Goal: Information Seeking & Learning: Learn about a topic

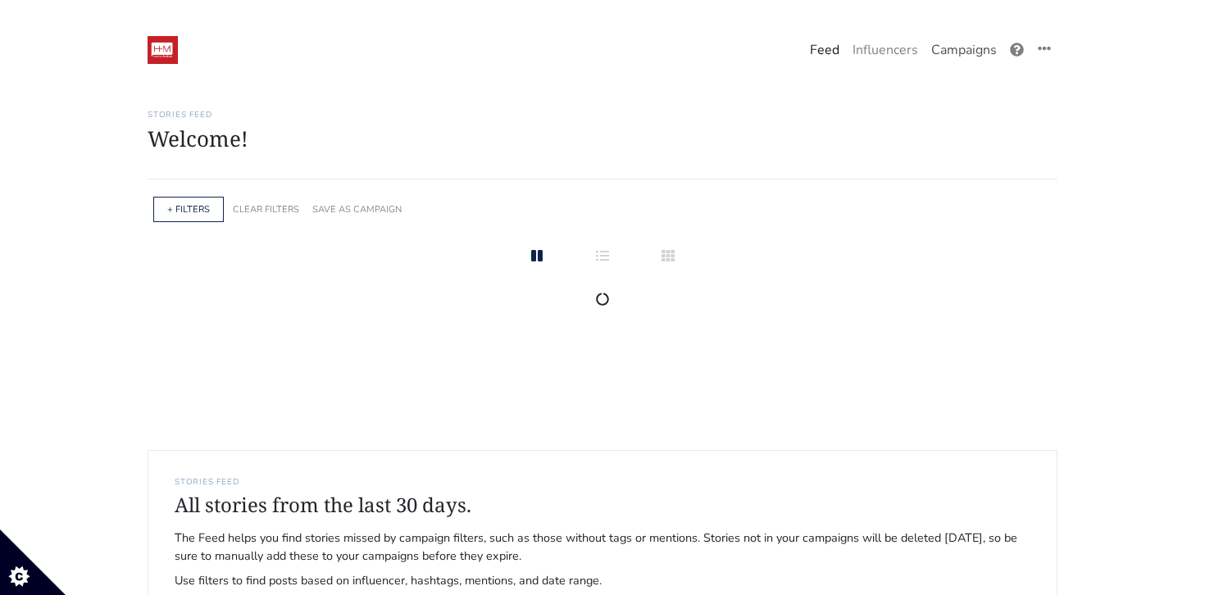
click at [951, 43] on link "Campaigns" at bounding box center [964, 50] width 79 height 33
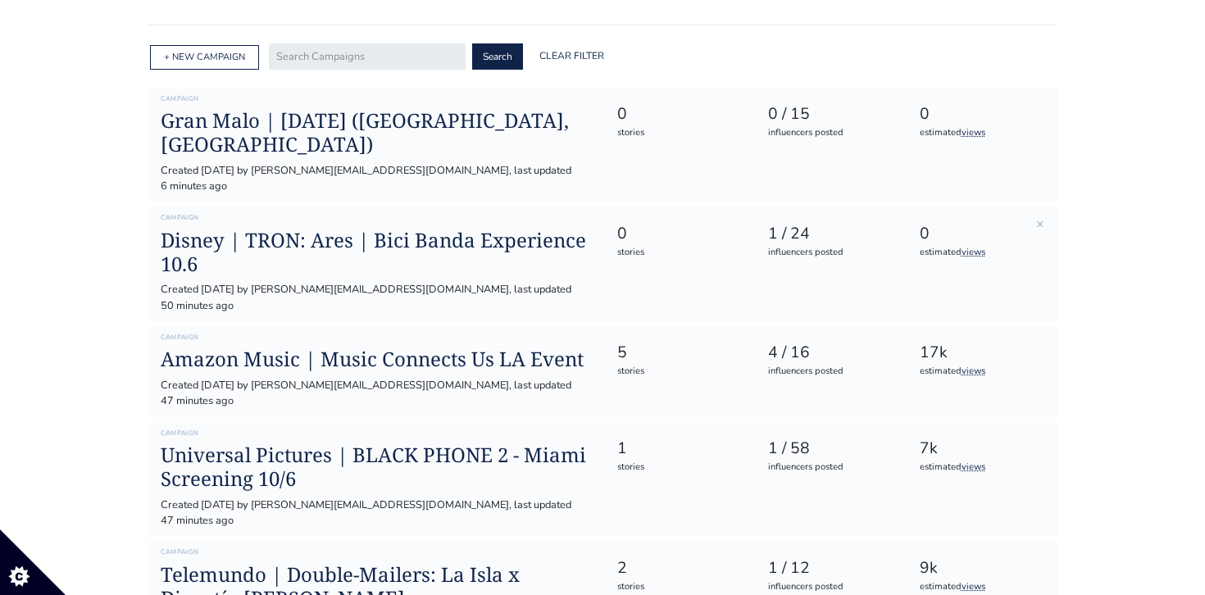
scroll to position [244, 0]
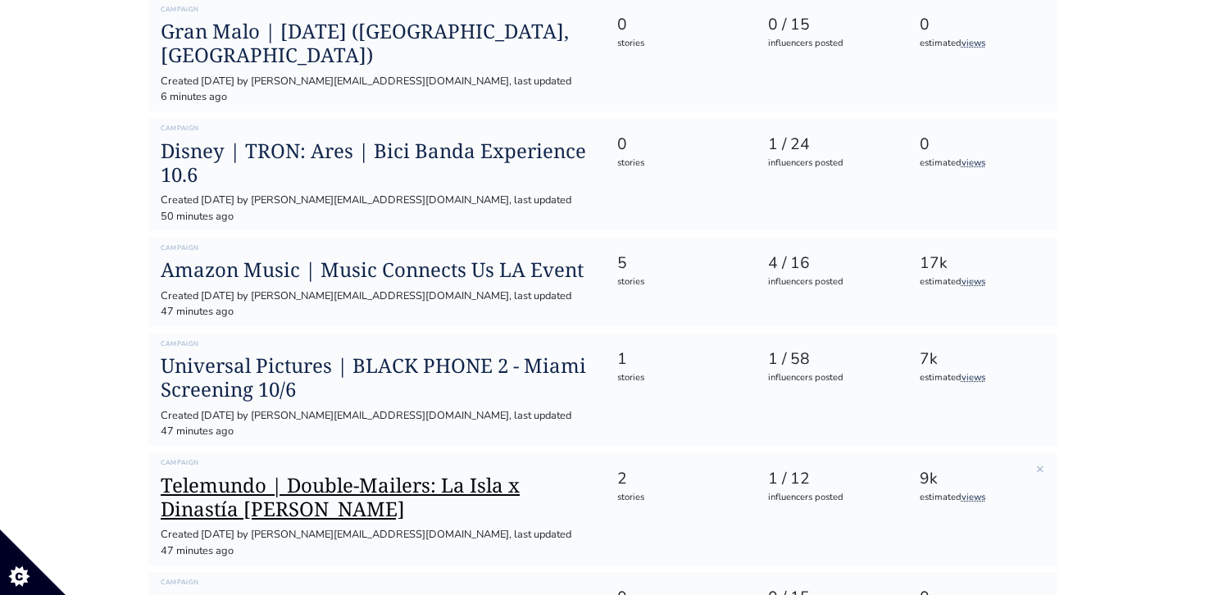
click at [348, 474] on h1 "Telemundo | Double-Mailers: La Isla x Dinastía [PERSON_NAME]" at bounding box center [376, 498] width 430 height 48
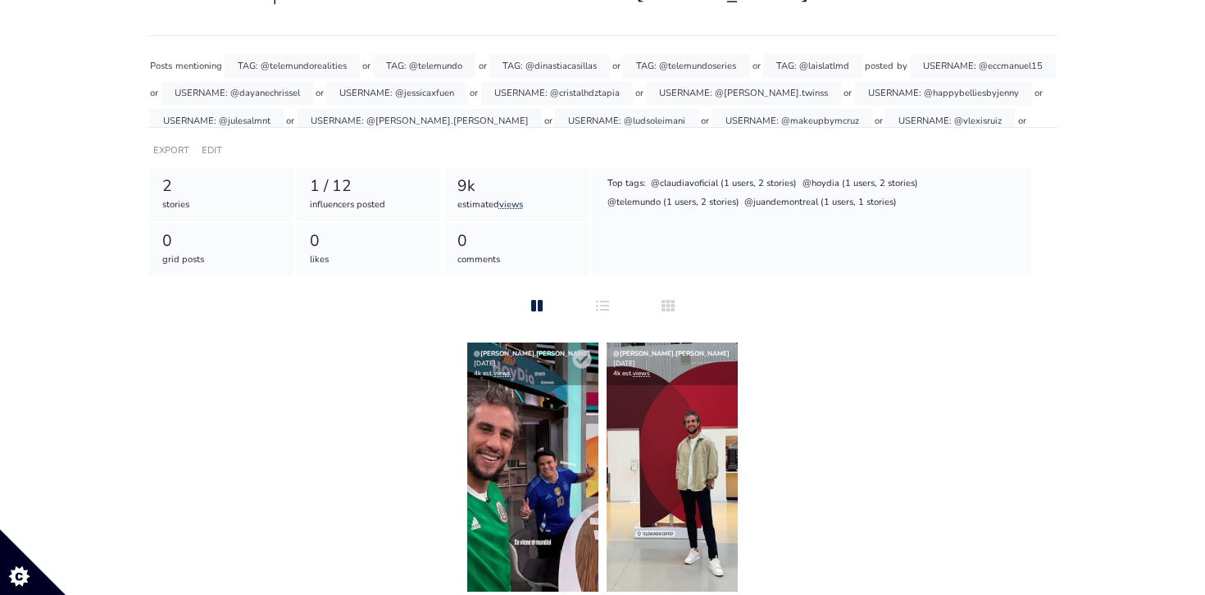
scroll to position [198, 0]
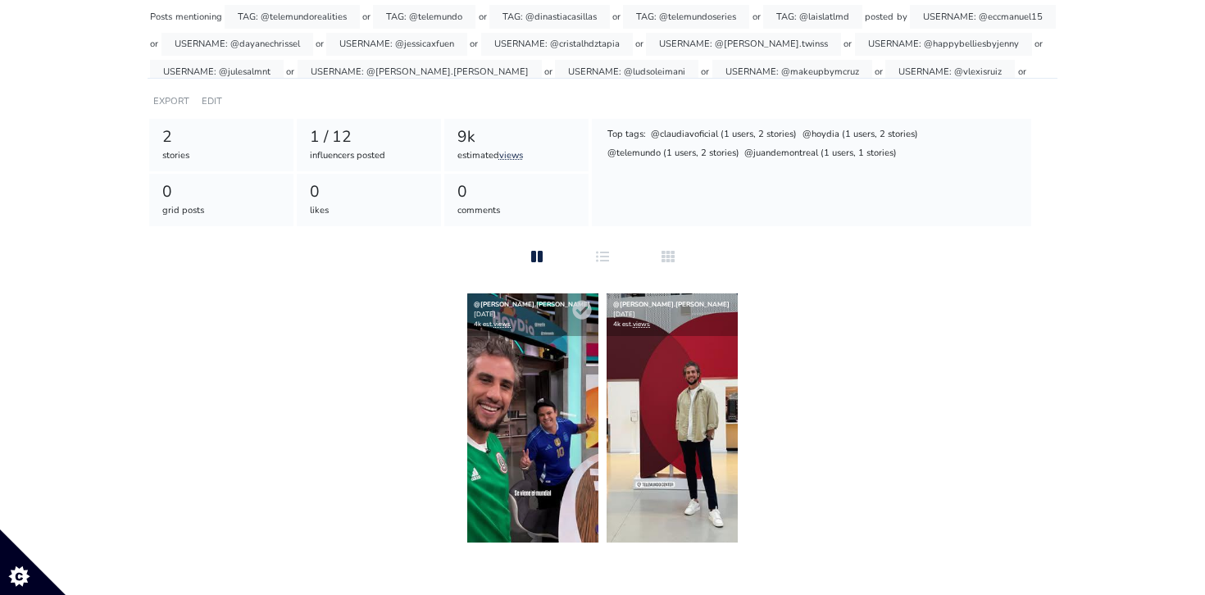
click at [557, 424] on img at bounding box center [532, 418] width 131 height 249
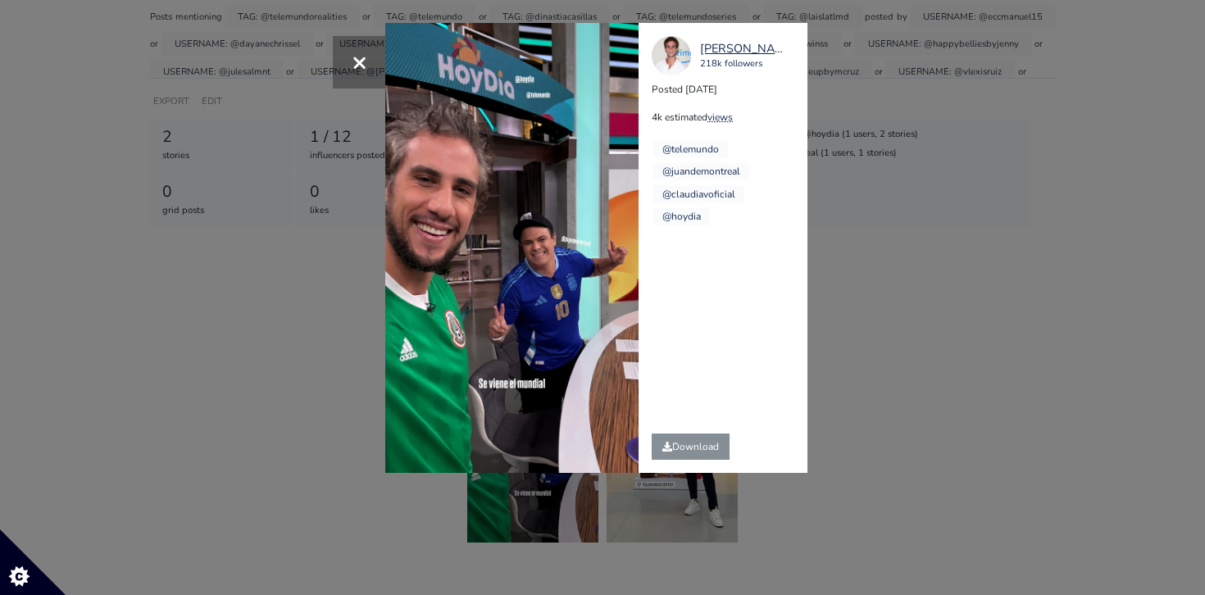
click at [863, 64] on div "× [PERSON_NAME].[PERSON_NAME] 218k followers Posted [DATE] 4k estimated views @…" at bounding box center [602, 297] width 1205 height 595
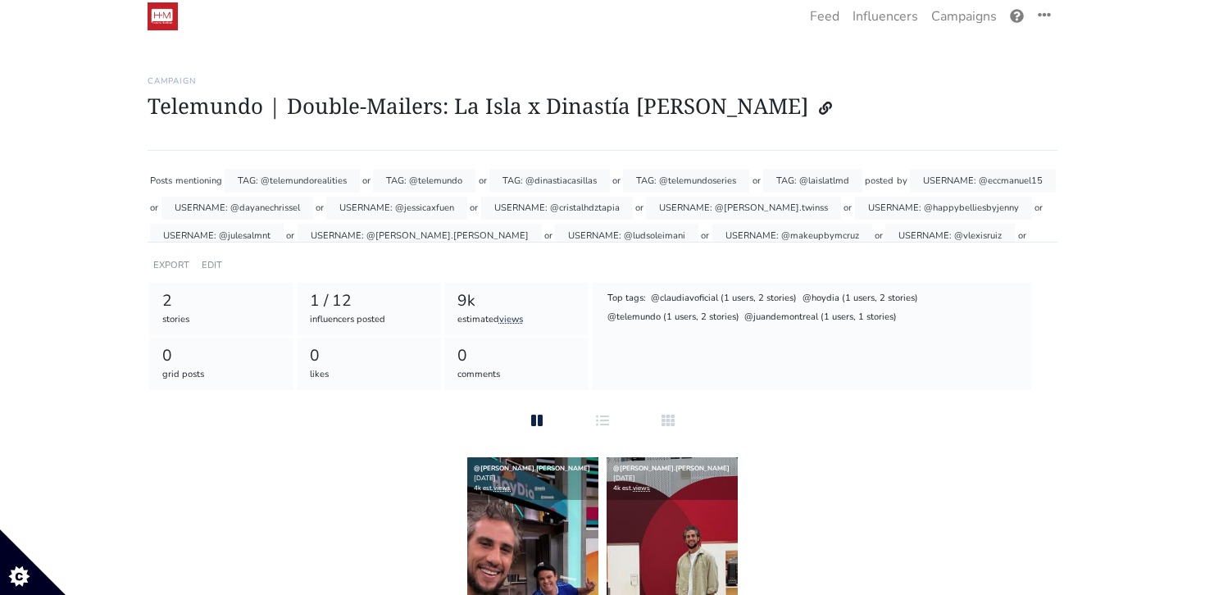
scroll to position [0, 0]
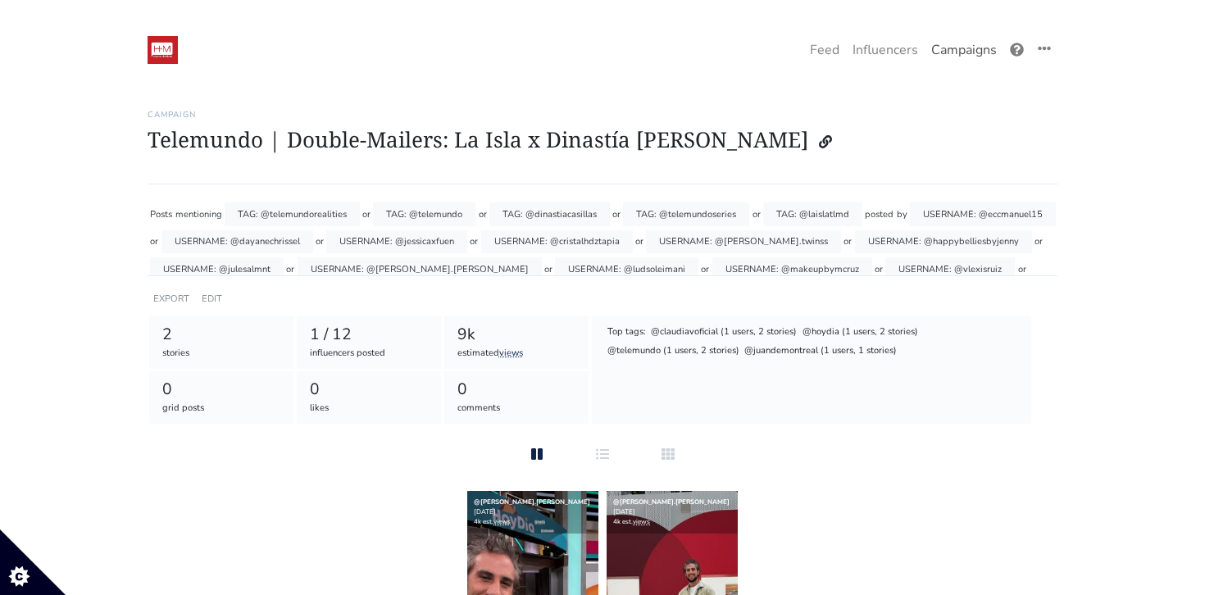
click at [938, 47] on link "Campaigns" at bounding box center [964, 50] width 79 height 33
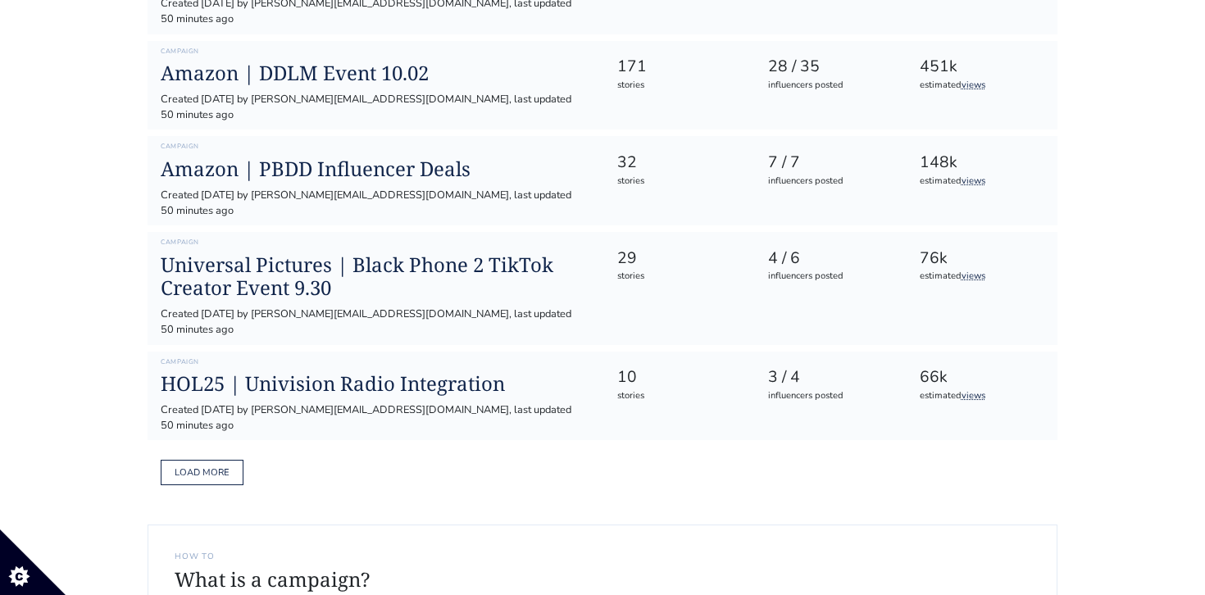
scroll to position [880, 0]
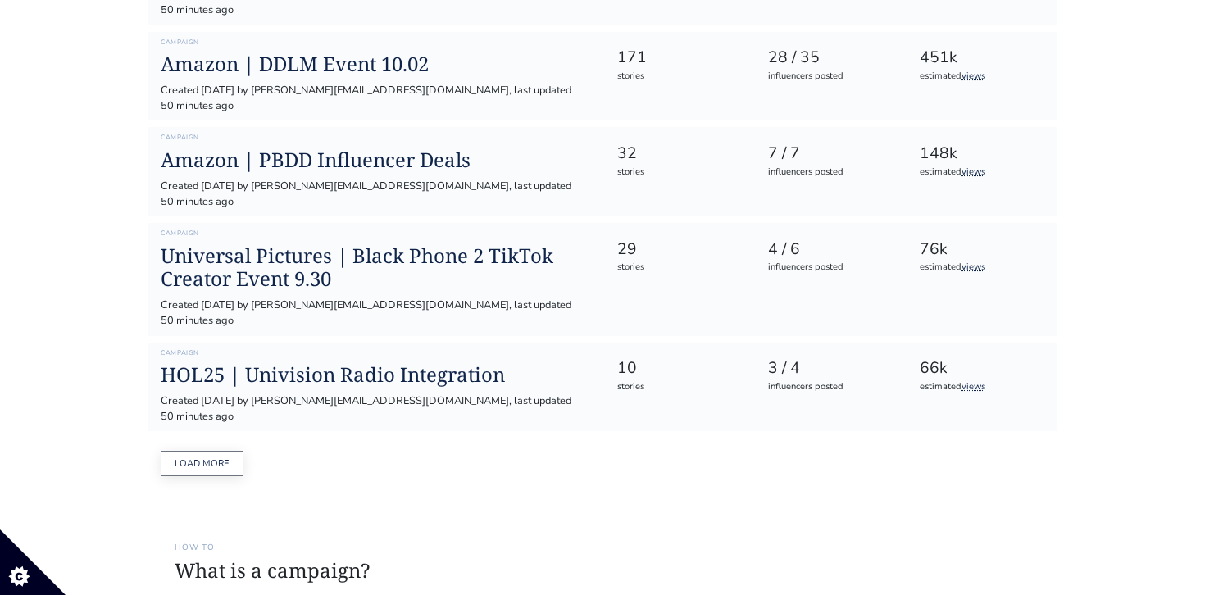
click at [223, 451] on button "Load more" at bounding box center [202, 463] width 83 height 25
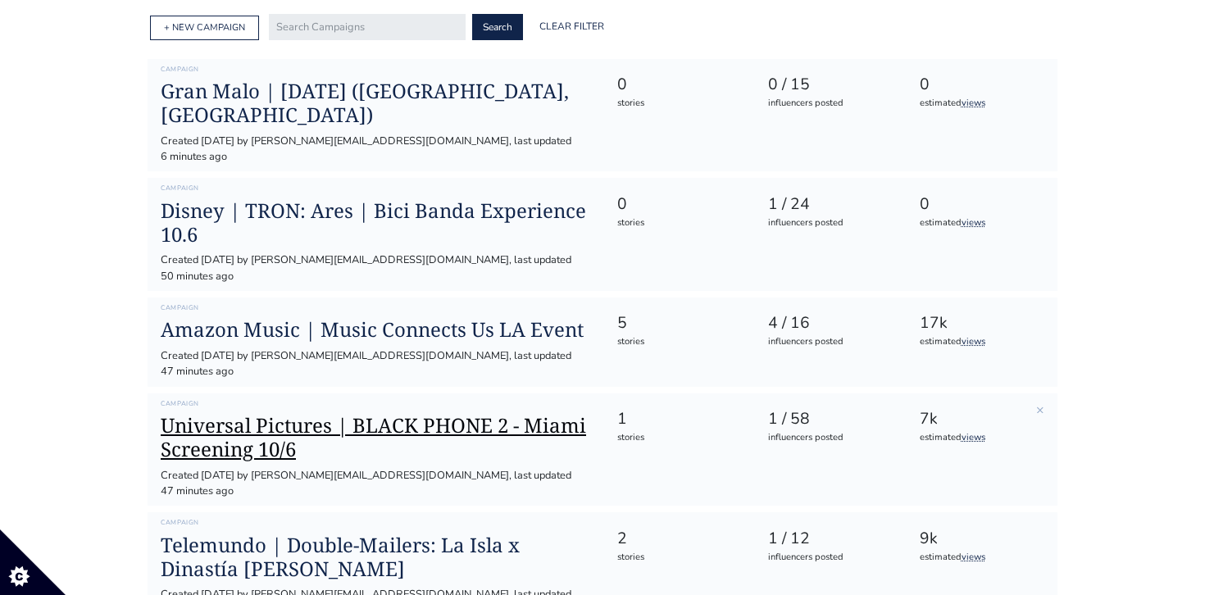
scroll to position [189, 0]
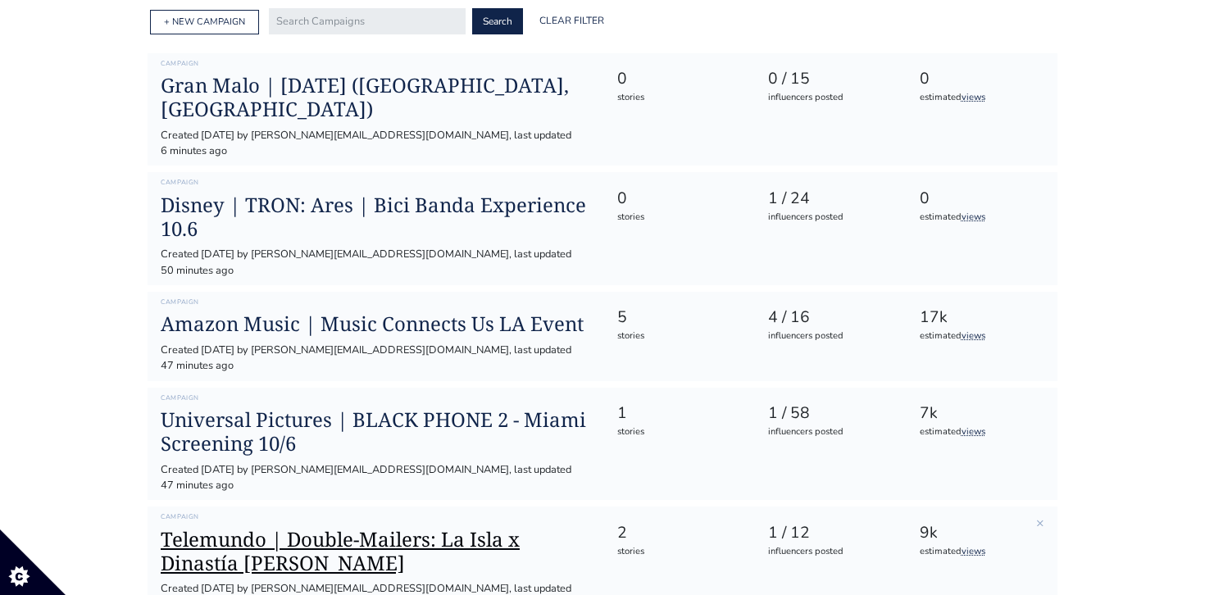
click at [325, 528] on h1 "Telemundo | Double-Mailers: La Isla x Dinastía [PERSON_NAME]" at bounding box center [376, 552] width 430 height 48
